Goal: Task Accomplishment & Management: Use online tool/utility

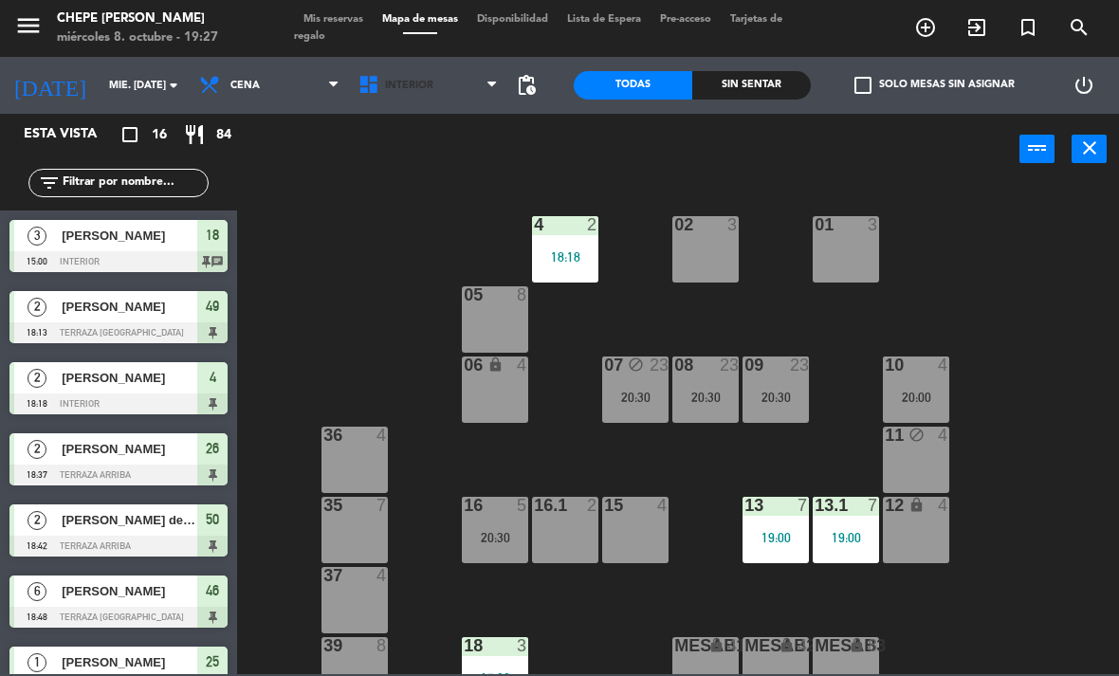
click at [430, 77] on span "Interior" at bounding box center [428, 86] width 159 height 42
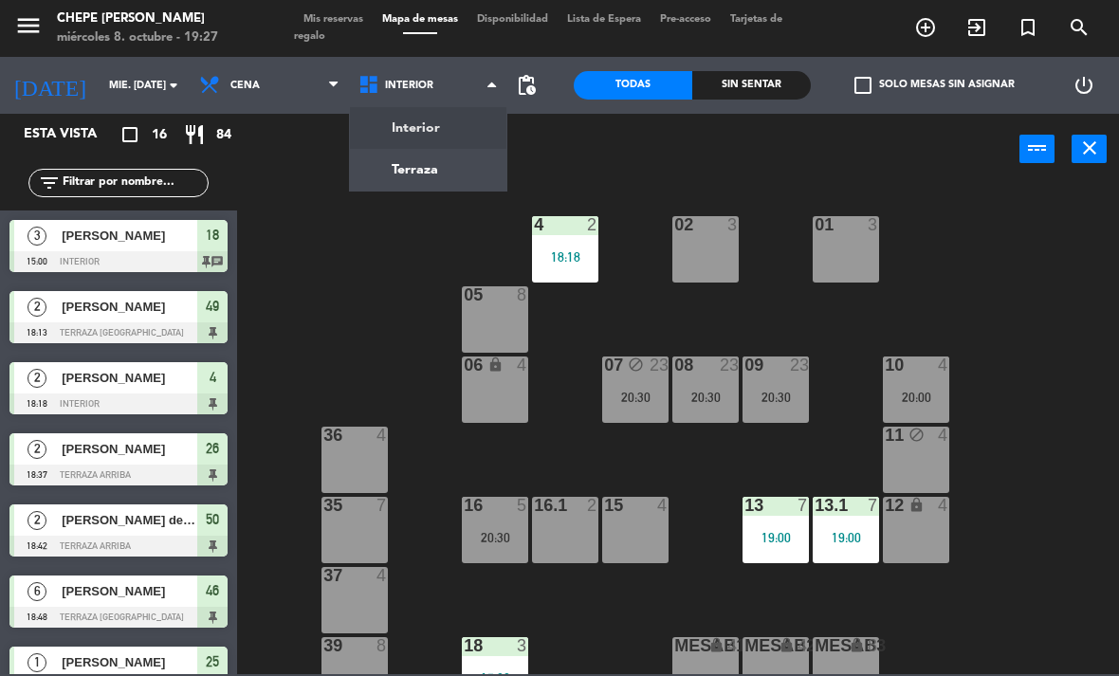
click at [454, 168] on ng-component "menu Chepe [PERSON_NAME] miércoles 8. octubre - 19:27 Mis reservas Mapa de mesa…" at bounding box center [559, 337] width 1119 height 674
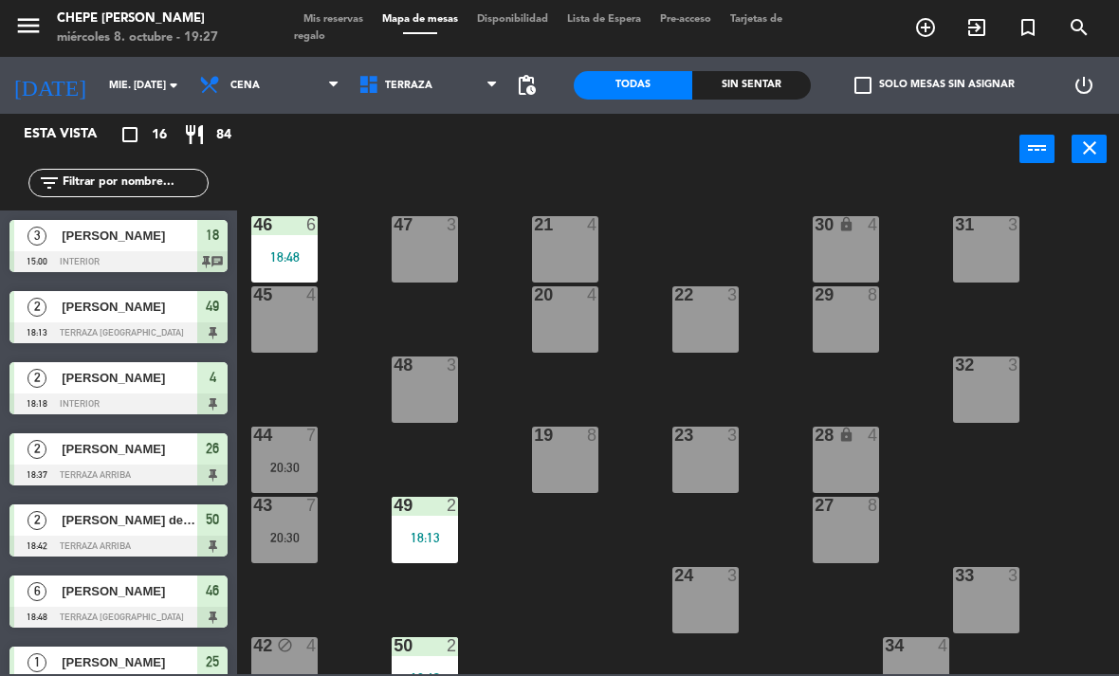
click at [563, 260] on div "21 4" at bounding box center [565, 249] width 66 height 66
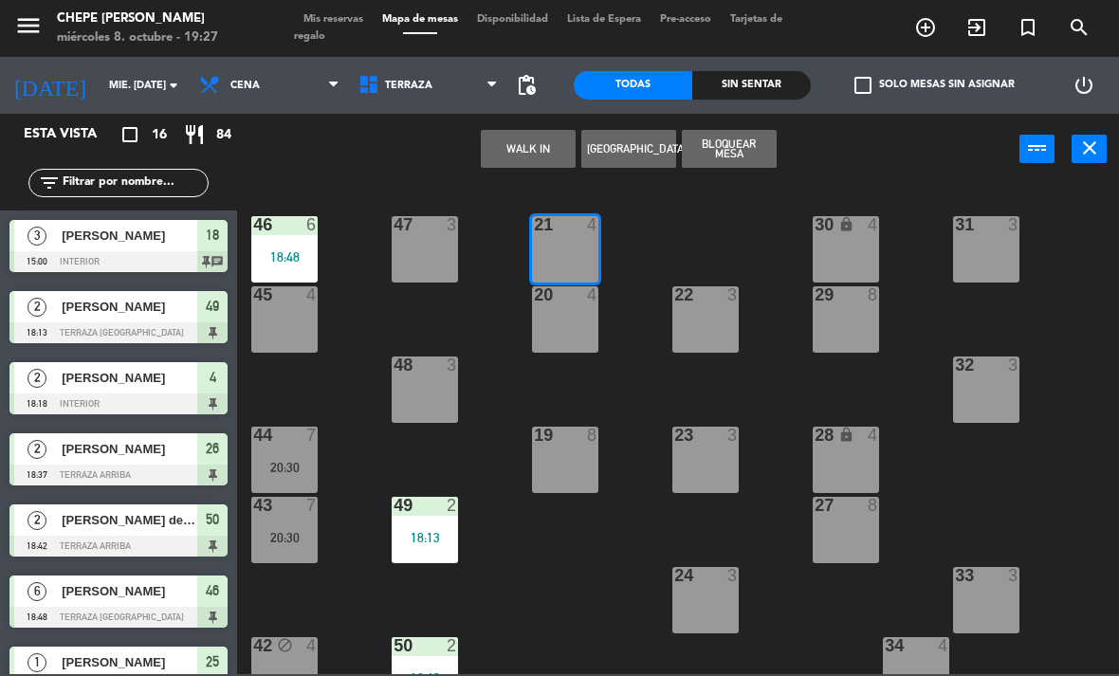
click at [729, 153] on button "Bloquear Mesa" at bounding box center [729, 149] width 95 height 38
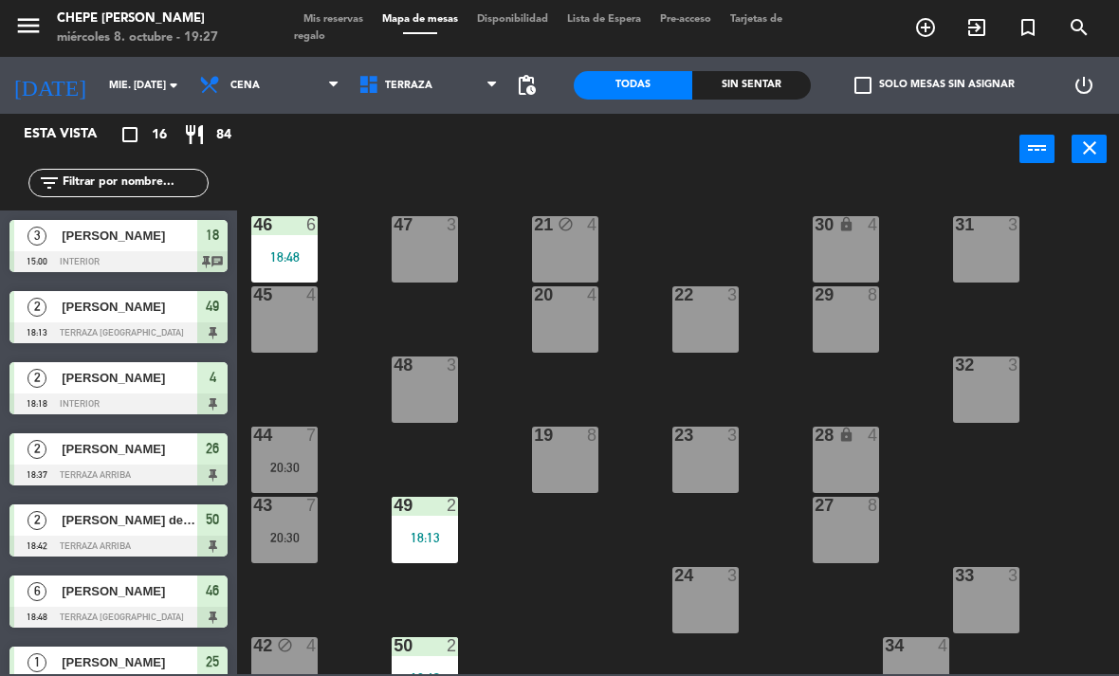
click at [550, 320] on div "20 4" at bounding box center [565, 319] width 66 height 66
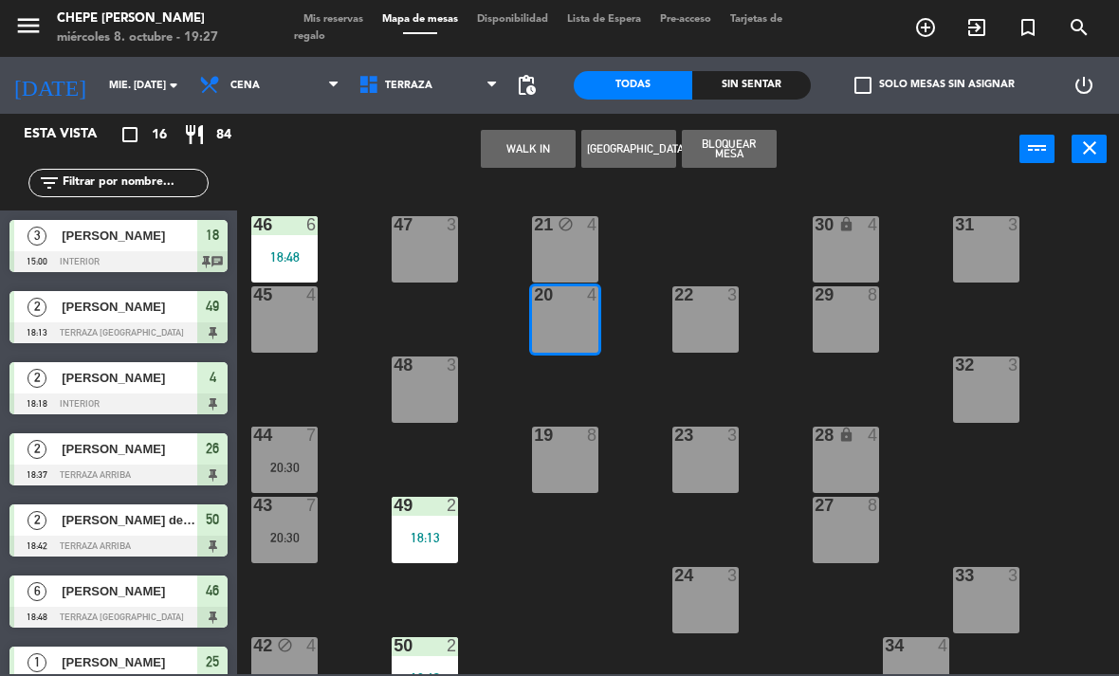
click at [731, 160] on button "Bloquear Mesa" at bounding box center [729, 149] width 95 height 38
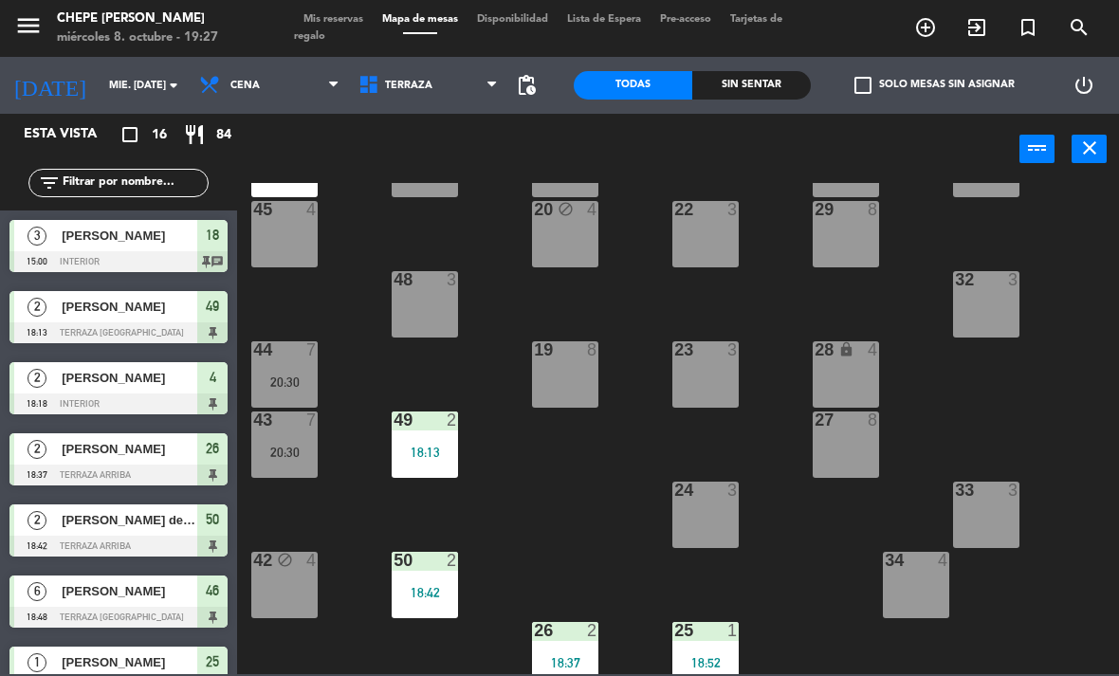
scroll to position [93, 0]
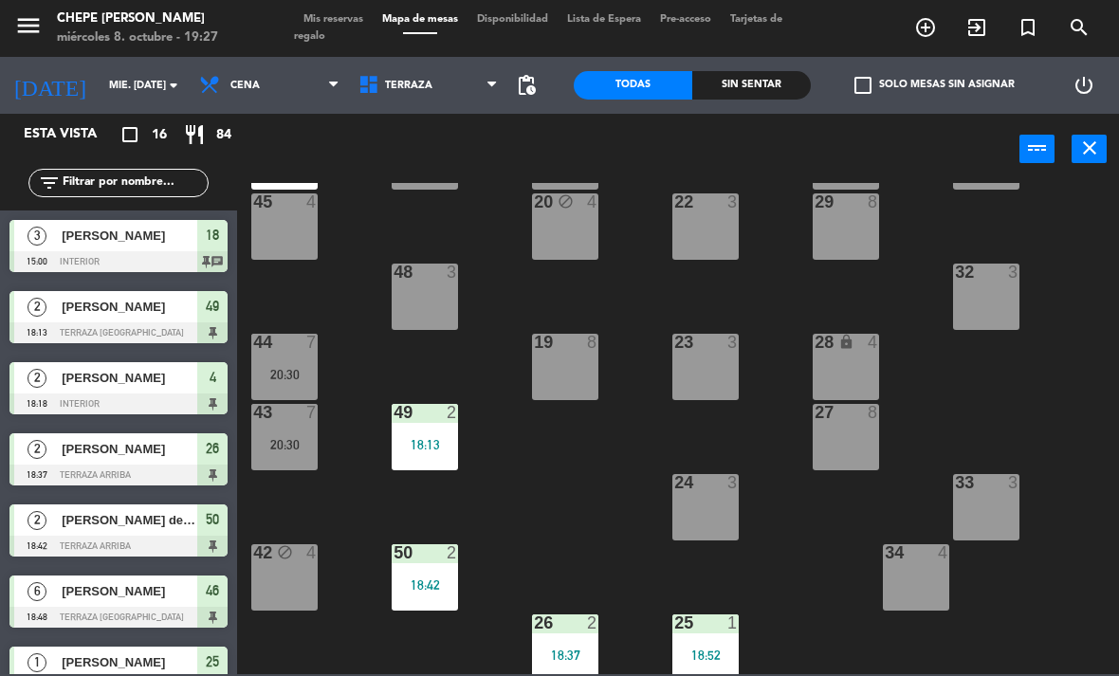
click at [563, 346] on div at bounding box center [565, 342] width 31 height 17
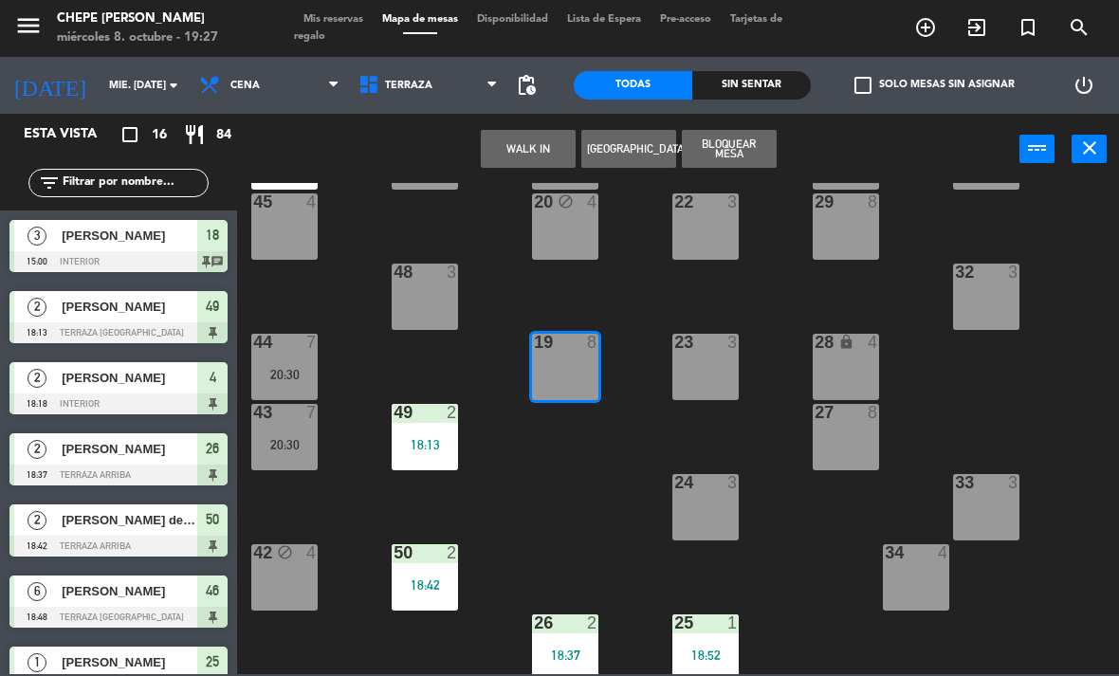
click at [536, 143] on button "WALK IN" at bounding box center [528, 149] width 95 height 38
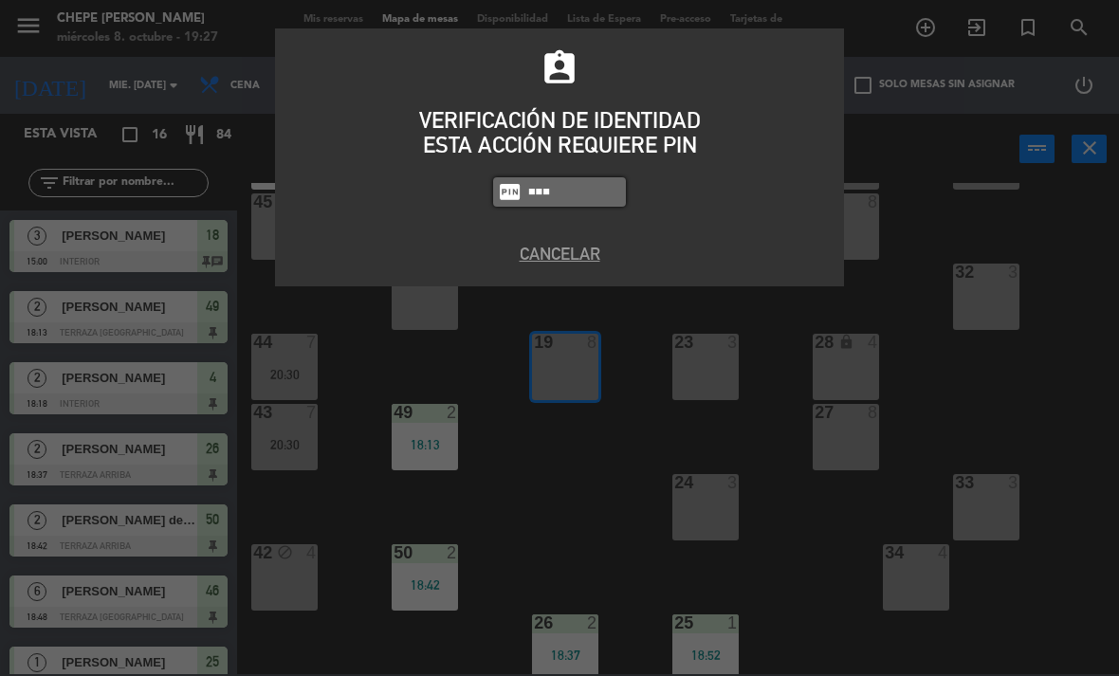
type input "1843"
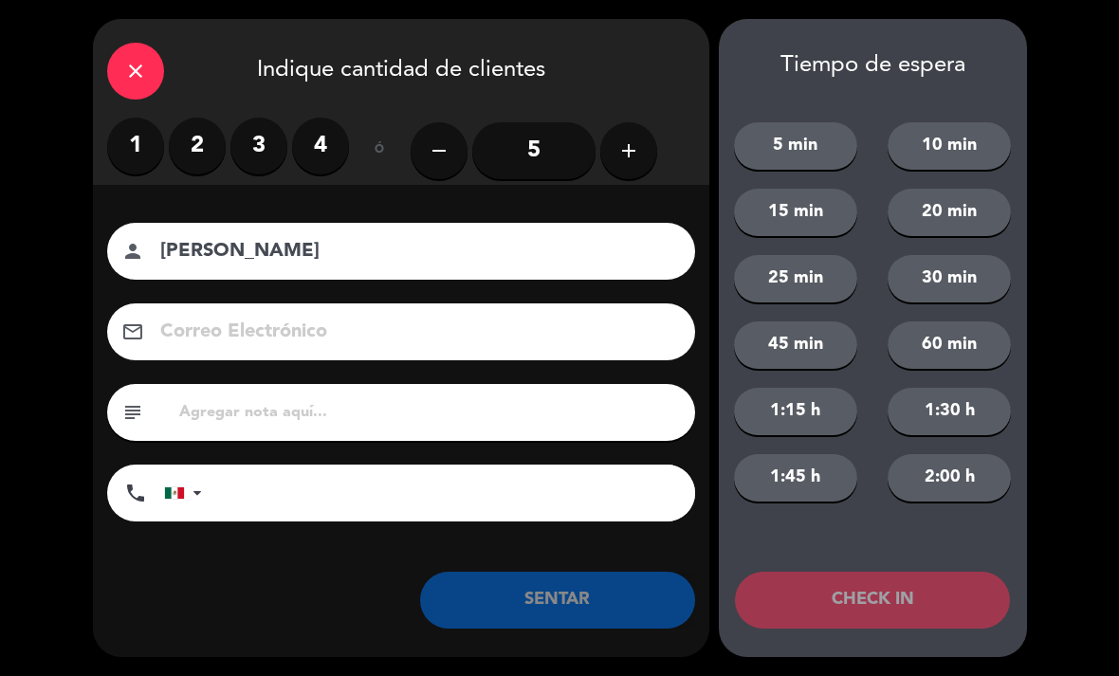
type input "[PERSON_NAME]"
click at [193, 146] on label "2" at bounding box center [197, 146] width 57 height 57
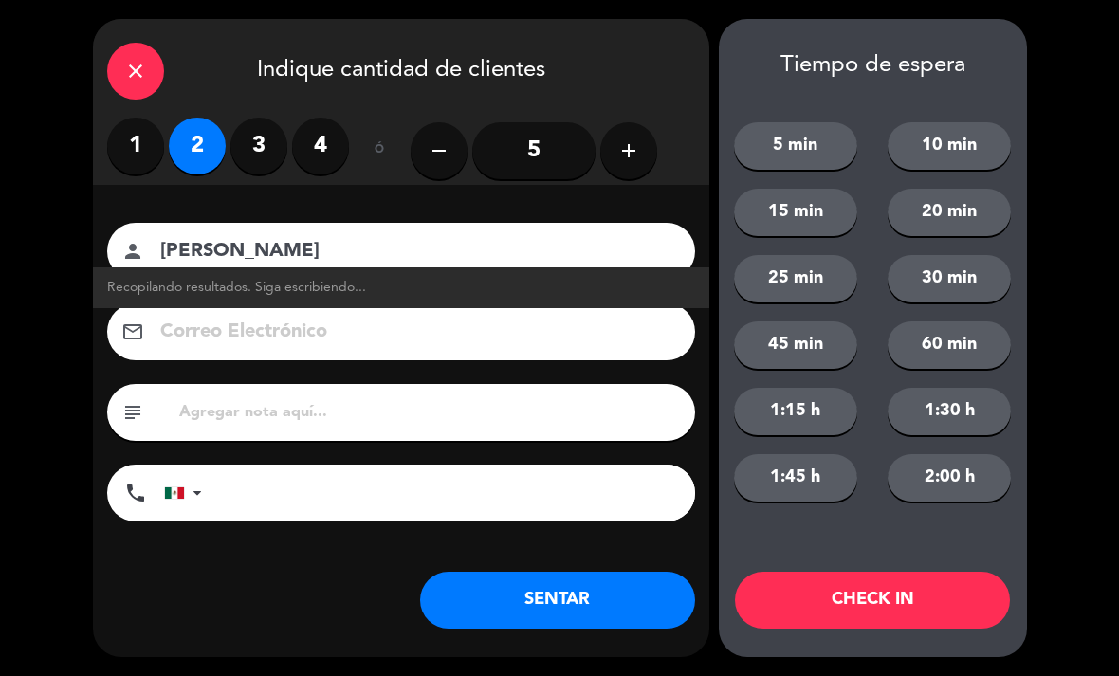
click at [542, 594] on button "SENTAR" at bounding box center [557, 600] width 275 height 57
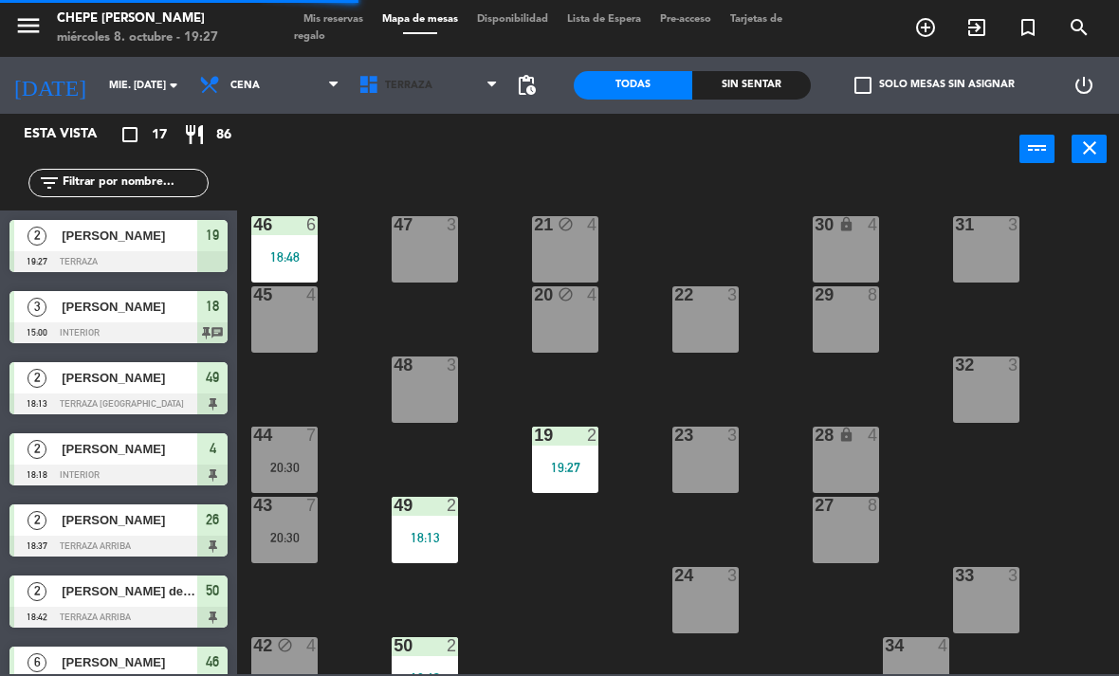
click at [413, 71] on span "Terraza" at bounding box center [428, 86] width 159 height 42
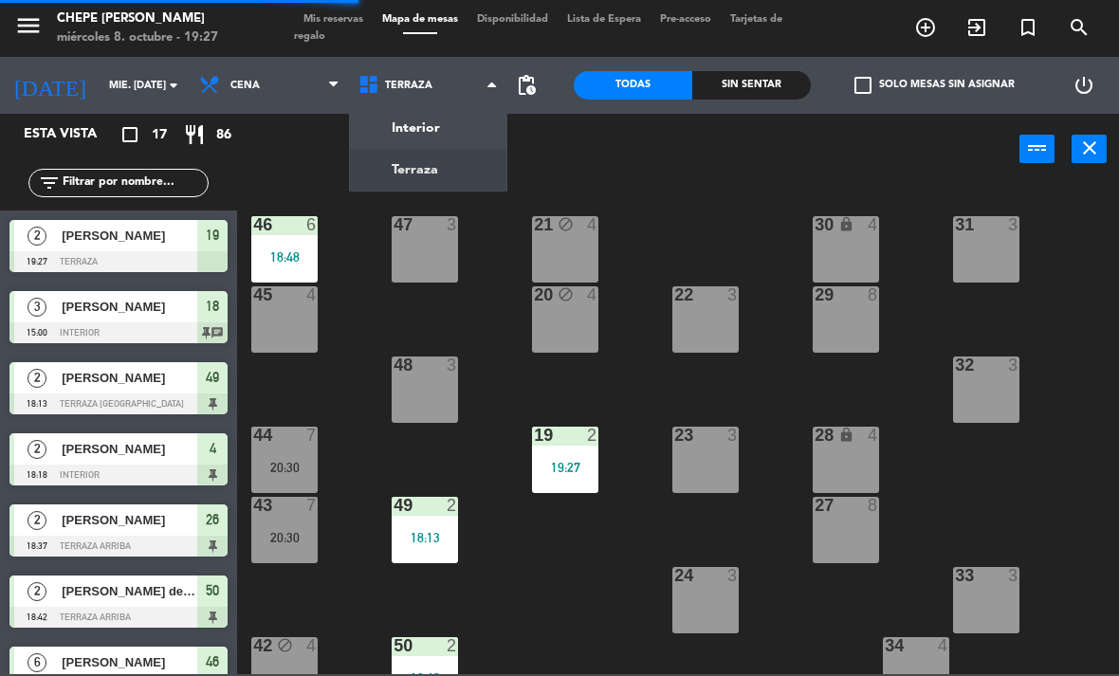
scroll to position [0, 0]
click at [483, 123] on ng-component "menu Chepe [PERSON_NAME] miércoles 8. octubre - 19:27 Mis reservas Mapa de mesa…" at bounding box center [559, 337] width 1119 height 674
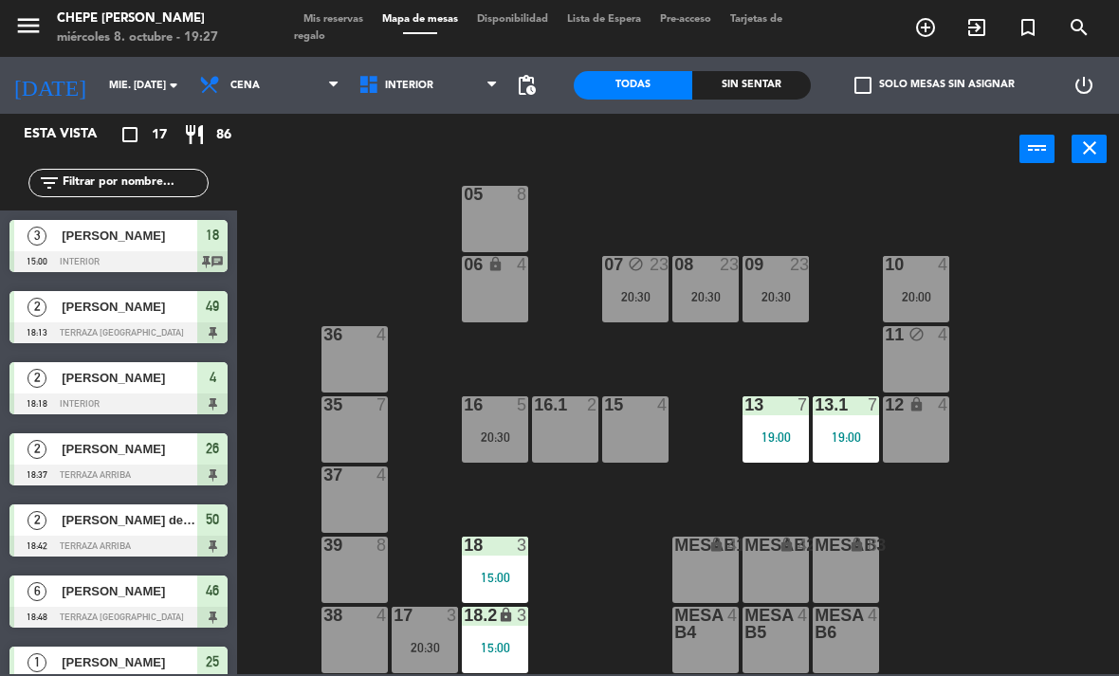
click at [504, 558] on div "18 3 15:00" at bounding box center [495, 570] width 66 height 66
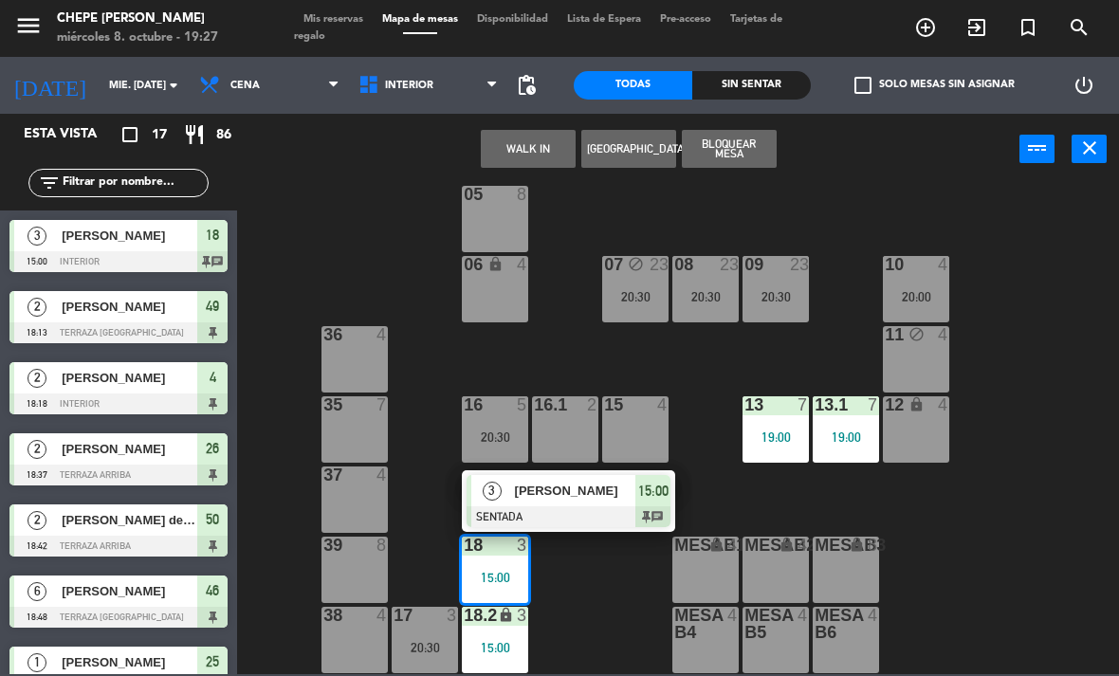
click at [594, 506] on div "[PERSON_NAME]" at bounding box center [574, 490] width 123 height 31
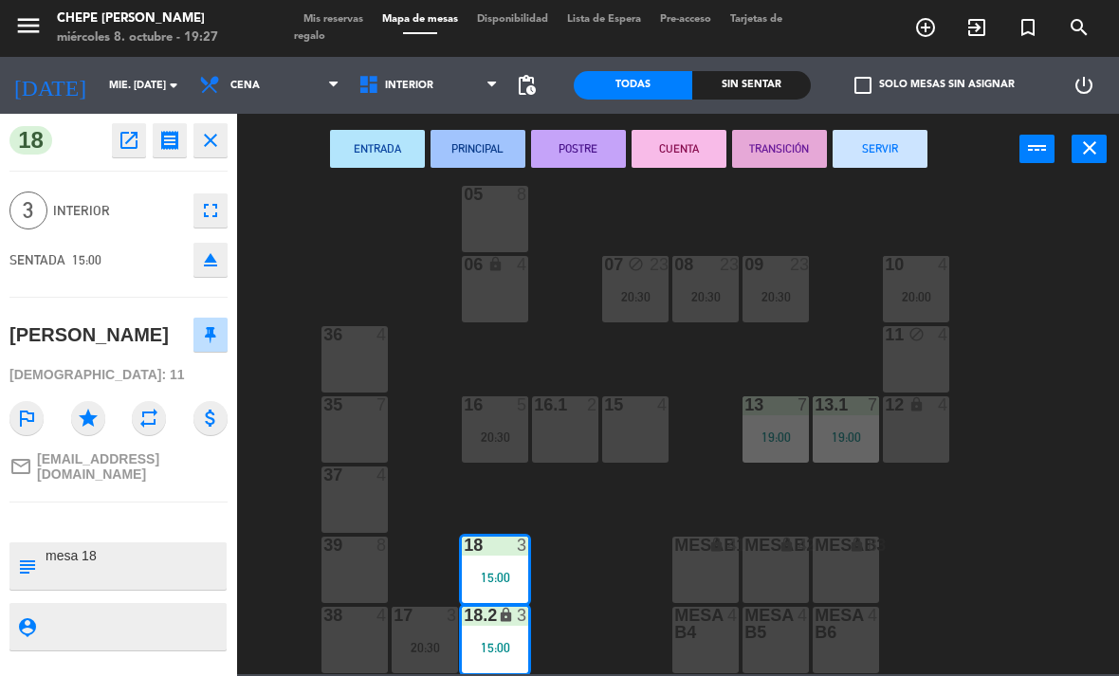
click at [915, 134] on button "SERVIR" at bounding box center [880, 149] width 95 height 38
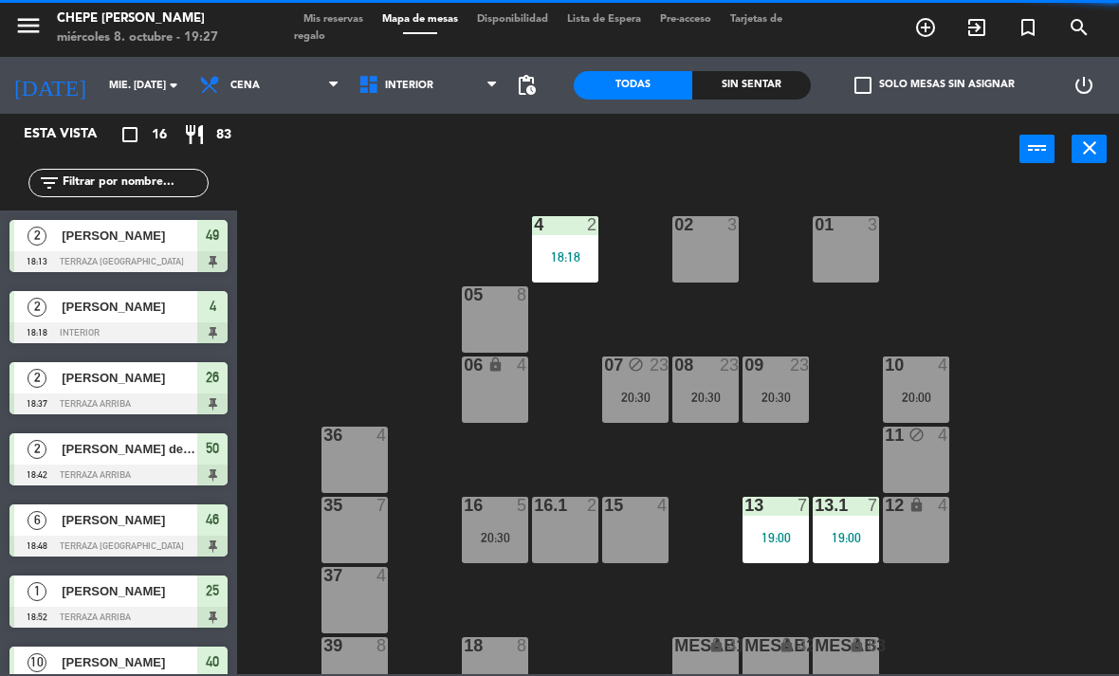
scroll to position [0, 0]
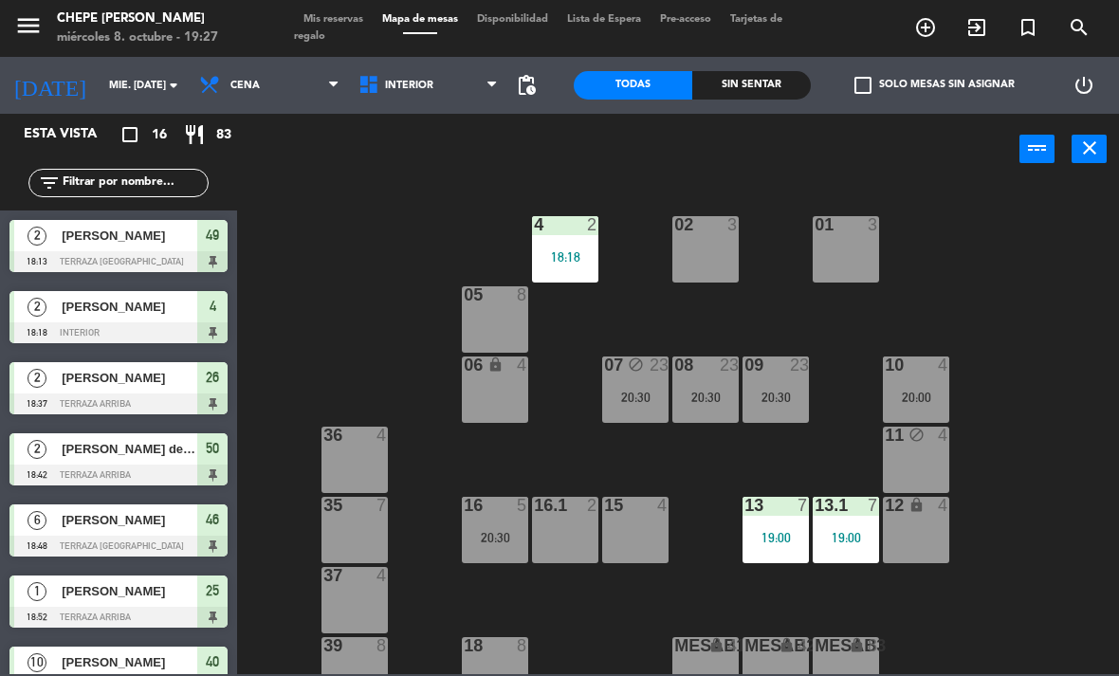
click at [574, 252] on div "18:18" at bounding box center [565, 256] width 66 height 13
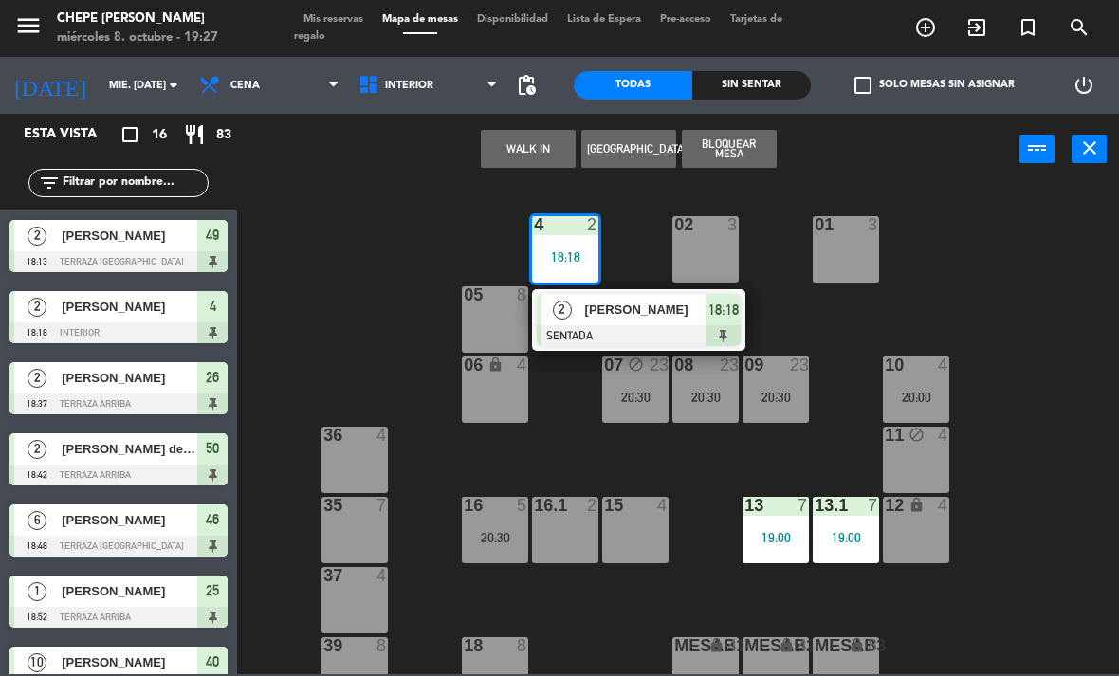
click at [656, 305] on span "[PERSON_NAME]" at bounding box center [645, 310] width 121 height 20
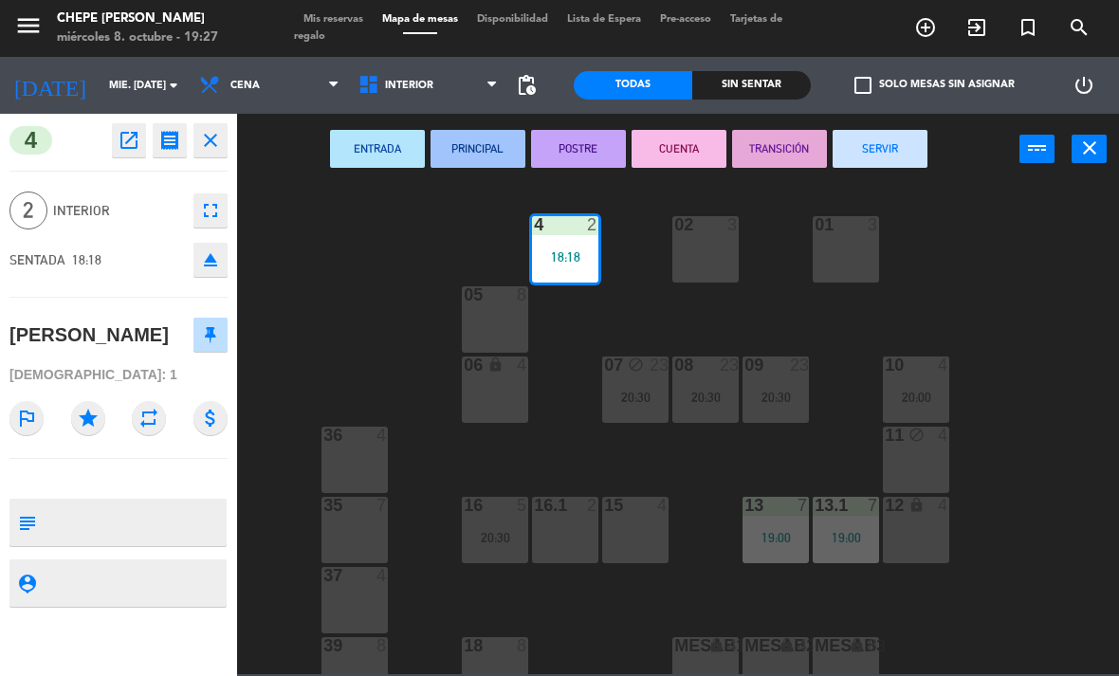
click at [891, 140] on button "SERVIR" at bounding box center [880, 149] width 95 height 38
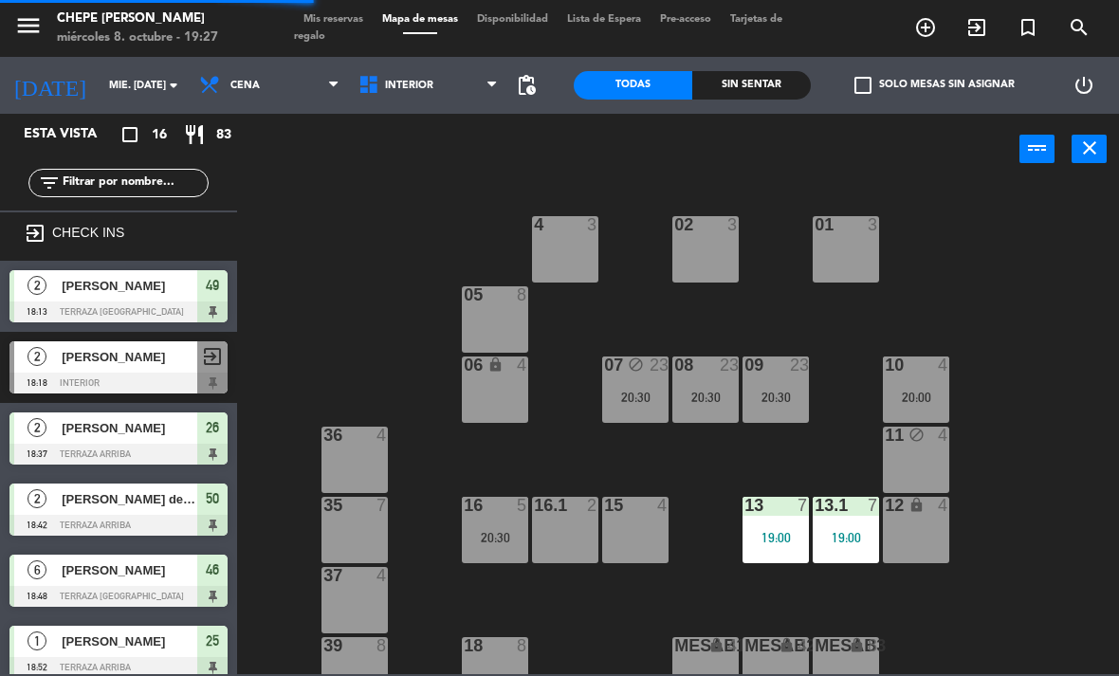
click at [721, 244] on div "02 3" at bounding box center [706, 249] width 66 height 66
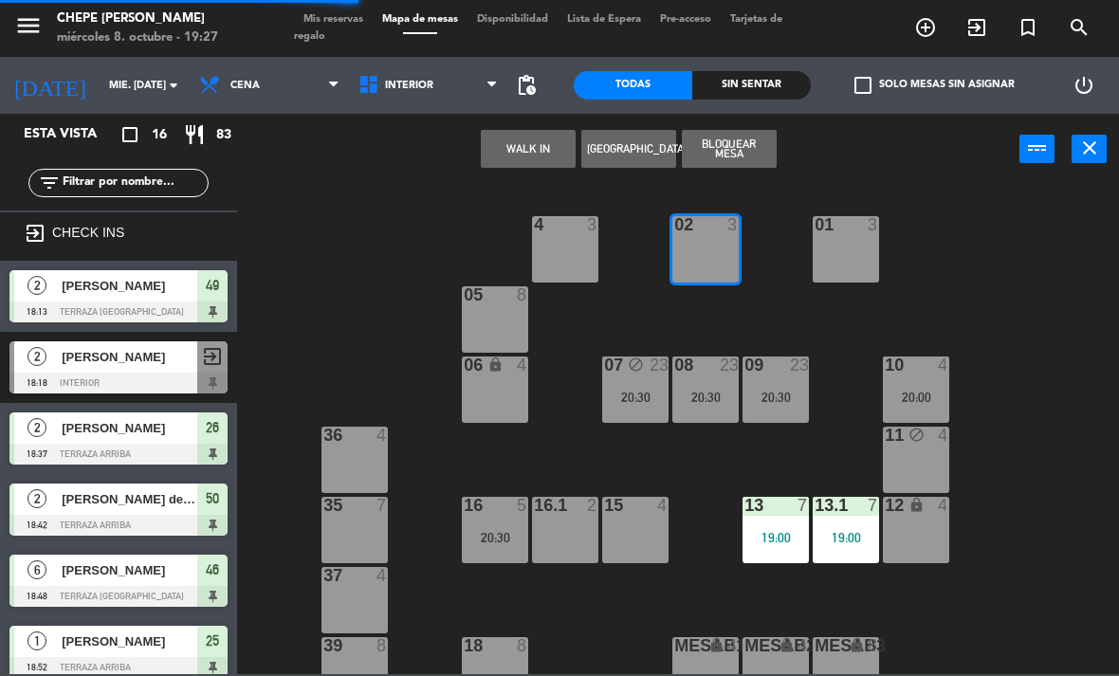
click at [539, 153] on button "WALK IN" at bounding box center [528, 149] width 95 height 38
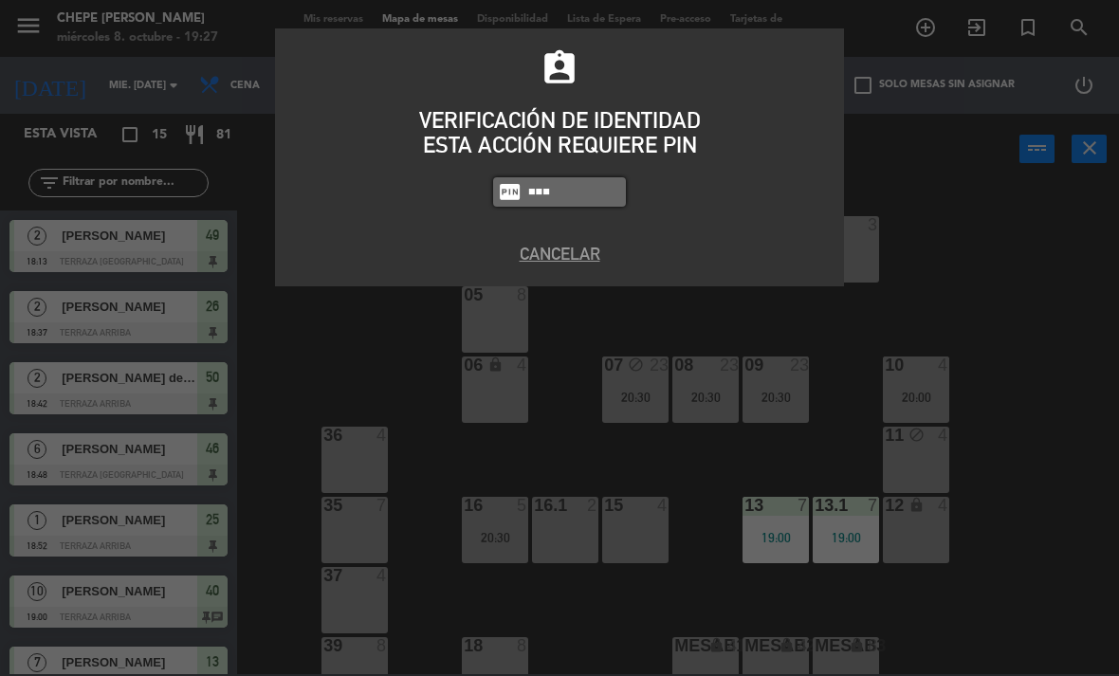
type input "1843"
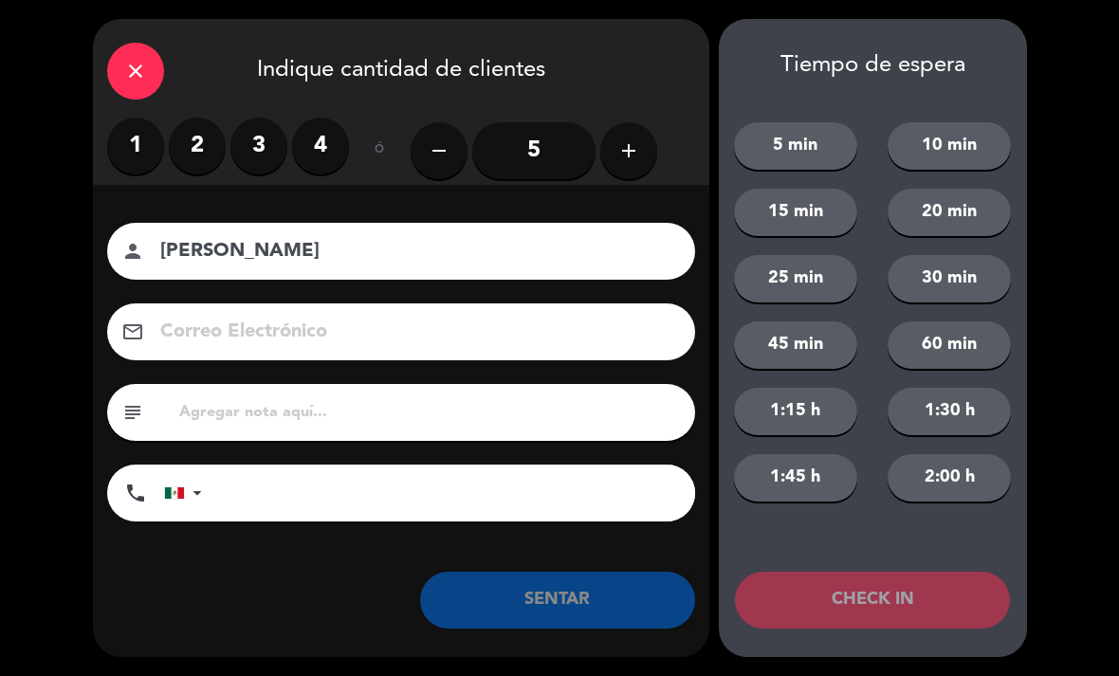
type input "[PERSON_NAME]"
click at [207, 138] on label "2" at bounding box center [197, 146] width 57 height 57
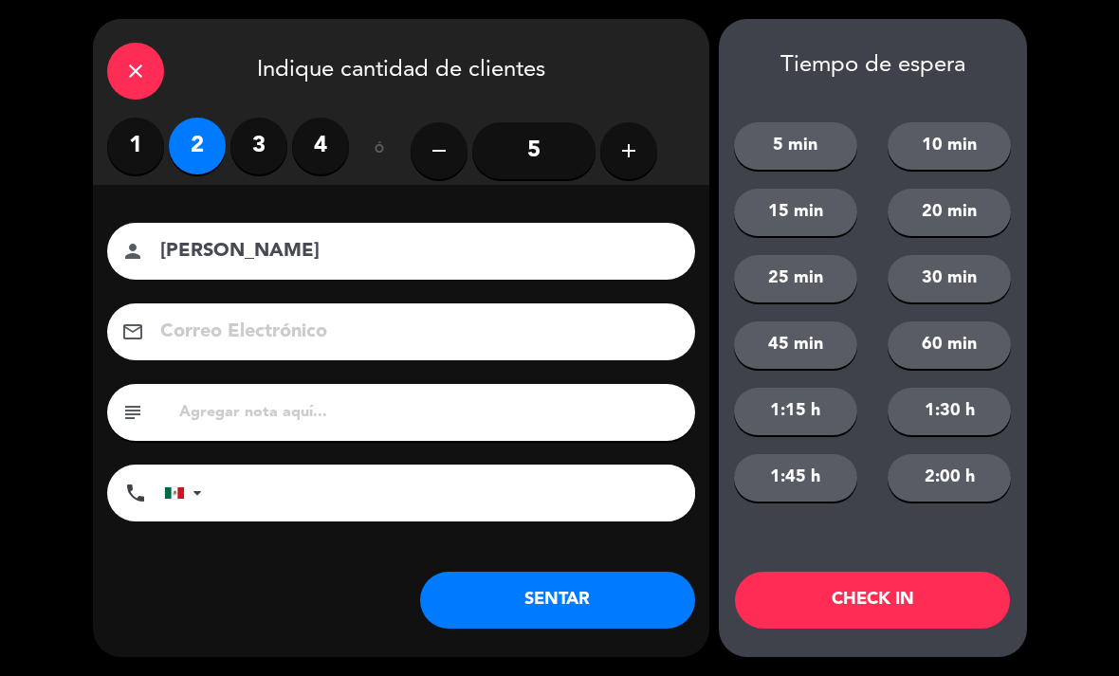
click at [625, 603] on button "SENTAR" at bounding box center [557, 600] width 275 height 57
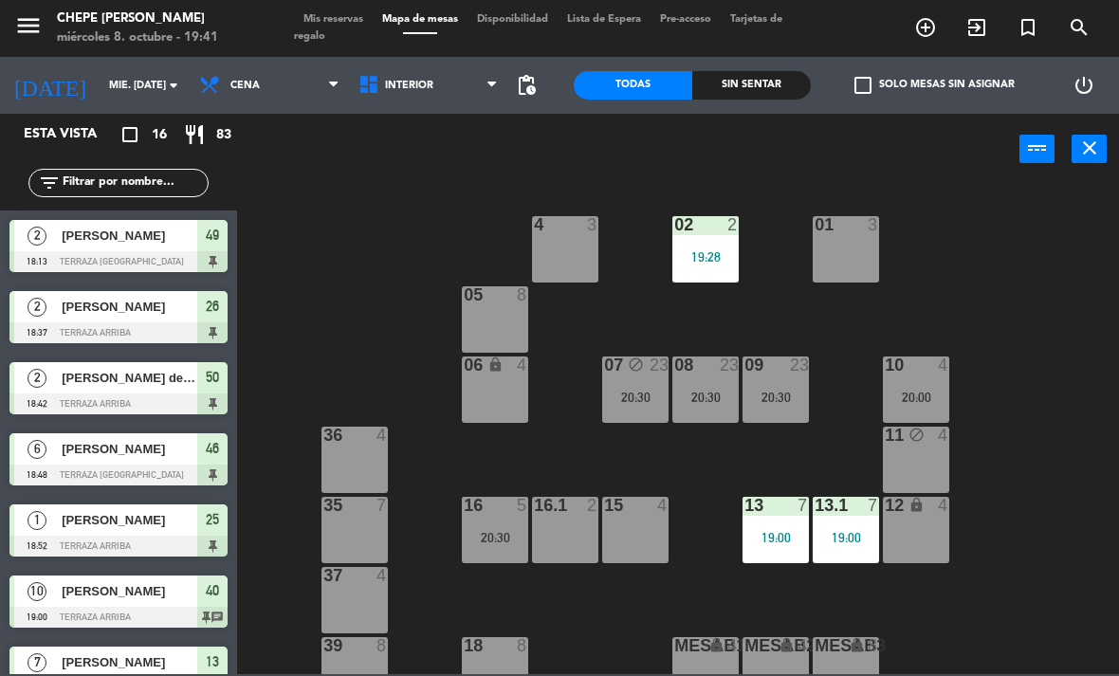
click at [479, 387] on div "06 lock 4" at bounding box center [495, 390] width 66 height 66
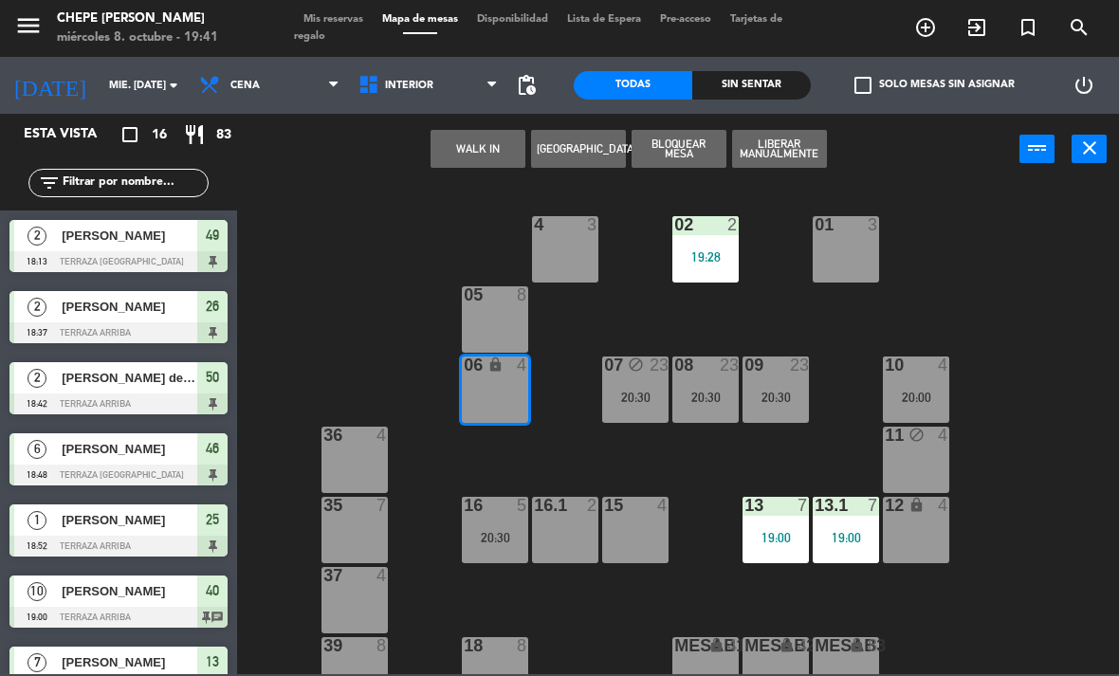
click at [669, 145] on button "Bloquear Mesa" at bounding box center [679, 149] width 95 height 38
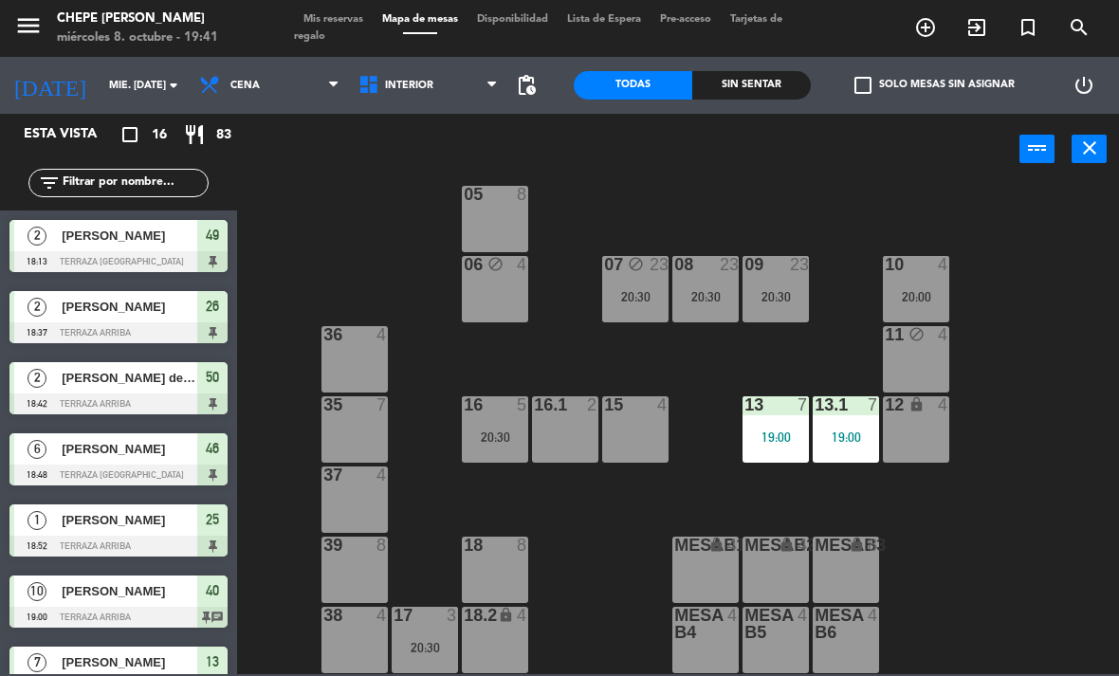
scroll to position [101, 0]
